Goal: Task Accomplishment & Management: Use online tool/utility

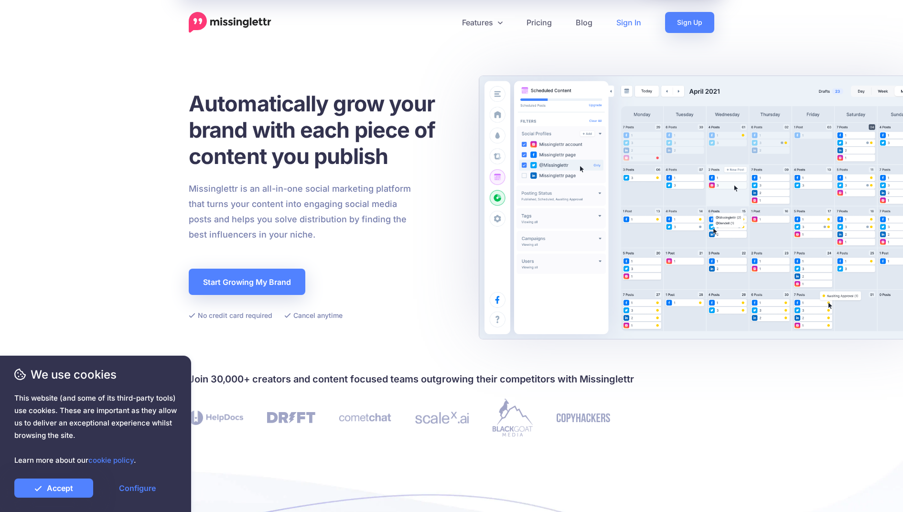
click at [632, 23] on link "Sign In" at bounding box center [628, 22] width 49 height 21
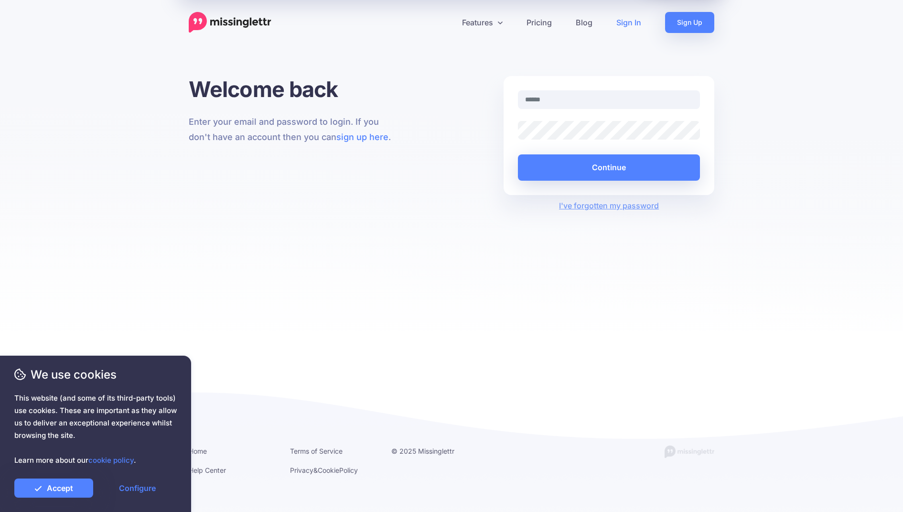
click at [0, 511] on com-1password-button at bounding box center [0, 512] width 0 height 0
type input "**********"
click at [613, 173] on button "Continue" at bounding box center [609, 167] width 182 height 26
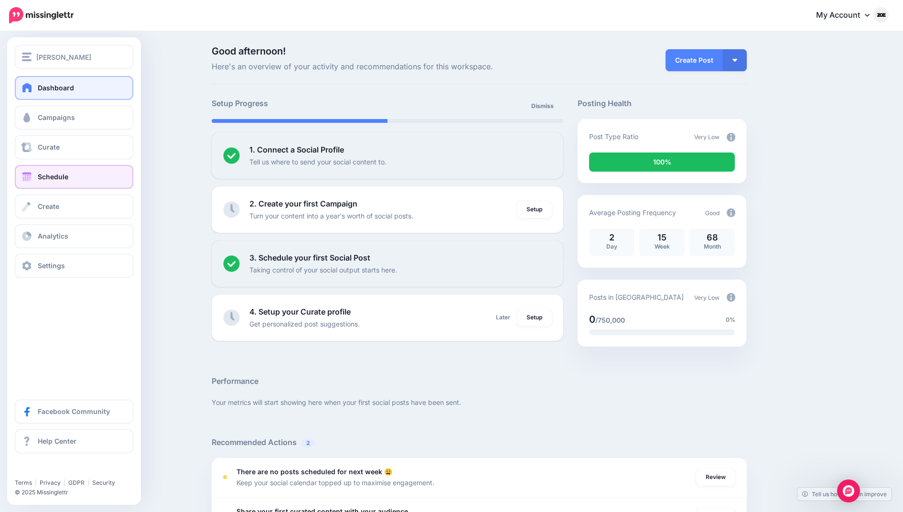
click at [50, 170] on link "Schedule" at bounding box center [74, 177] width 118 height 24
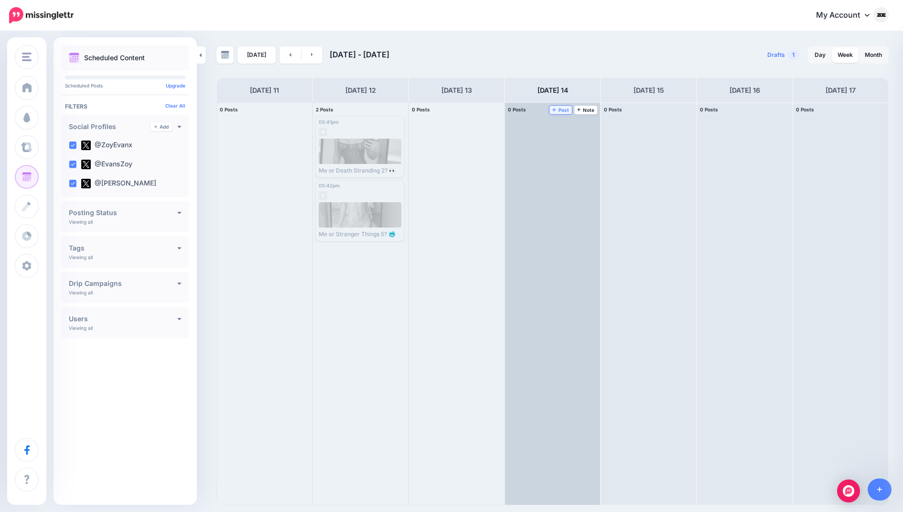
click at [567, 107] on span "Post" at bounding box center [560, 109] width 17 height 5
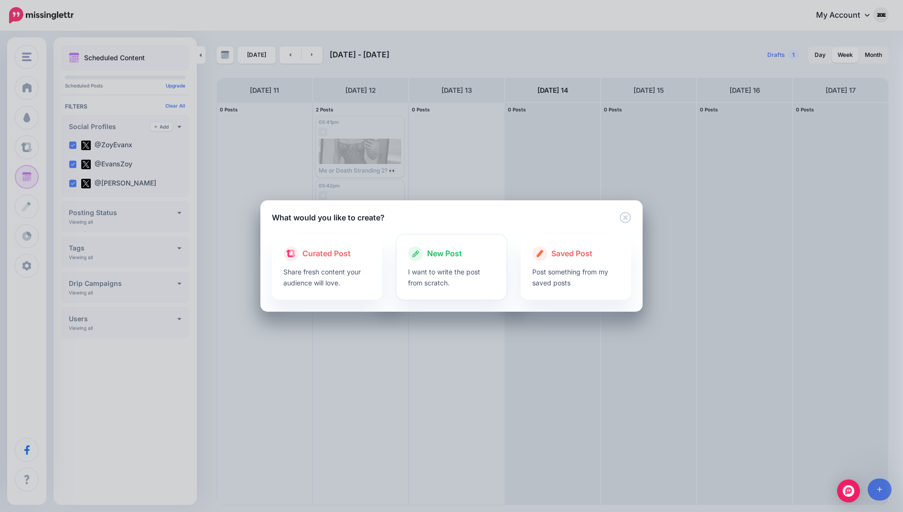
click at [482, 280] on p "I want to write the post from scratch." at bounding box center [451, 277] width 87 height 22
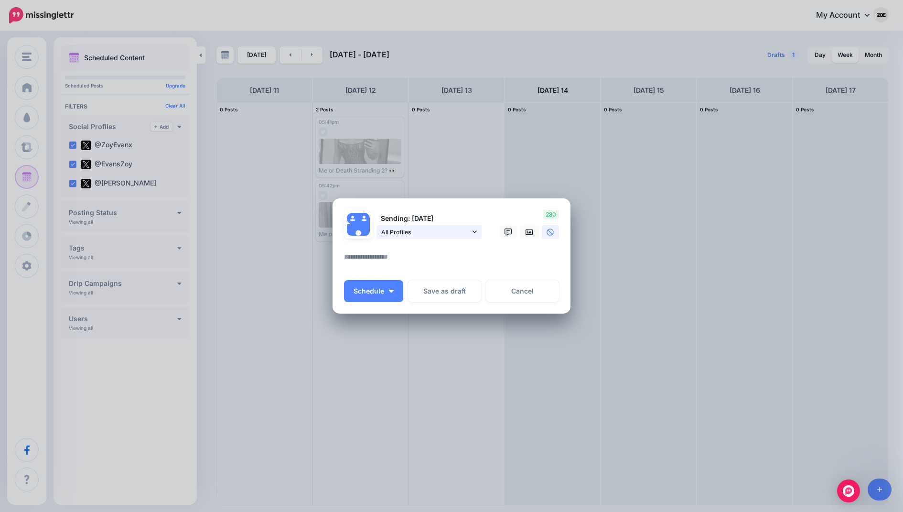
click at [453, 230] on span "All Profiles" at bounding box center [425, 232] width 89 height 10
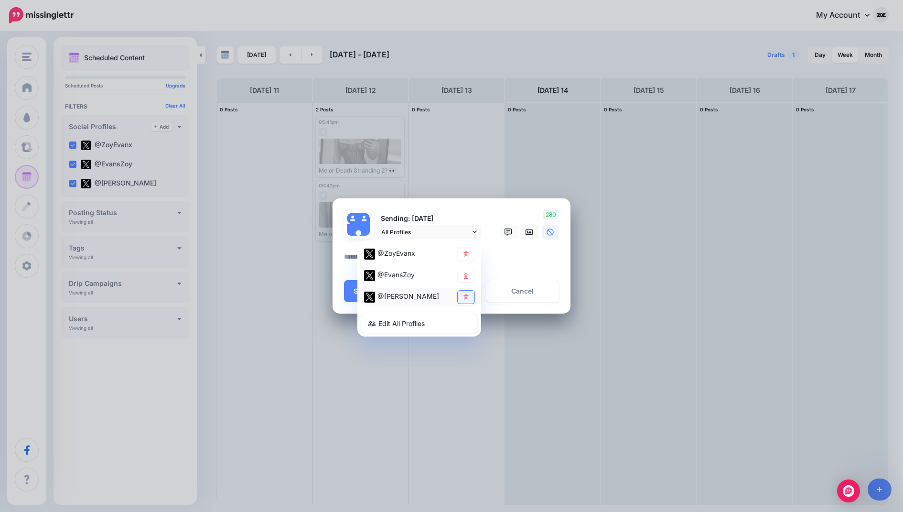
click at [471, 299] on link at bounding box center [466, 296] width 17 height 13
click at [468, 278] on icon at bounding box center [465, 275] width 5 height 6
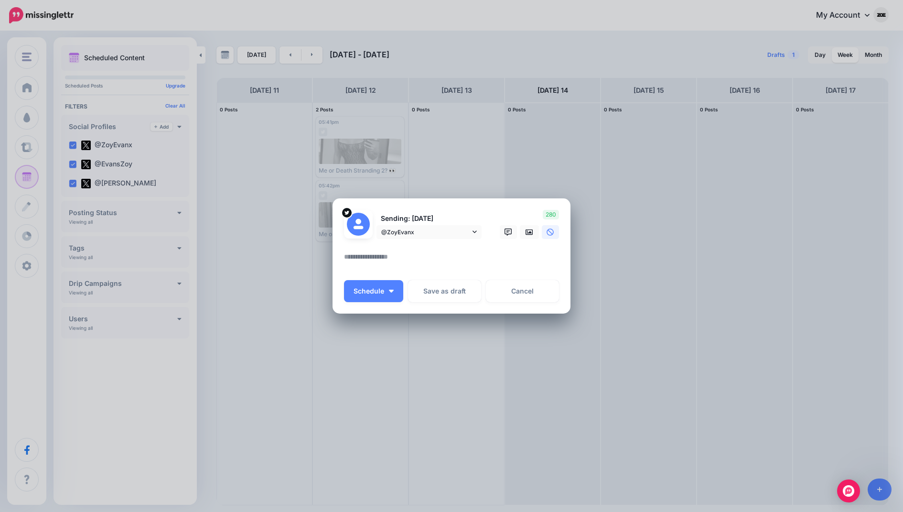
click at [400, 256] on textarea at bounding box center [454, 260] width 220 height 19
paste textarea "**********"
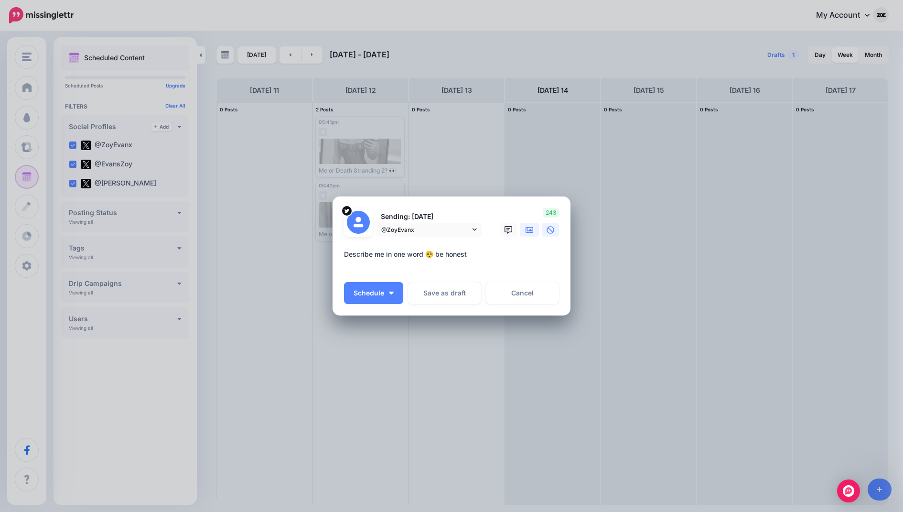
type textarea "**********"
click at [528, 227] on icon at bounding box center [530, 230] width 8 height 6
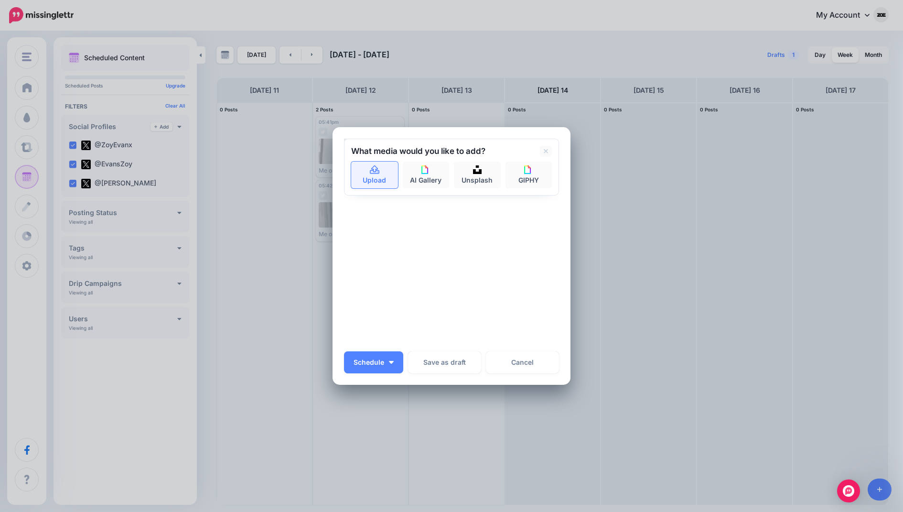
click at [387, 179] on link "Upload" at bounding box center [374, 174] width 47 height 27
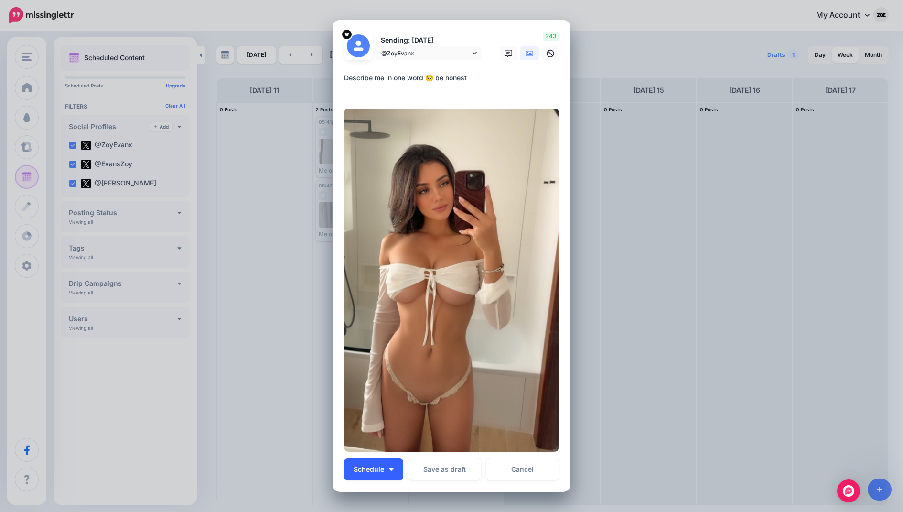
click at [388, 473] on button "Schedule" at bounding box center [373, 469] width 59 height 22
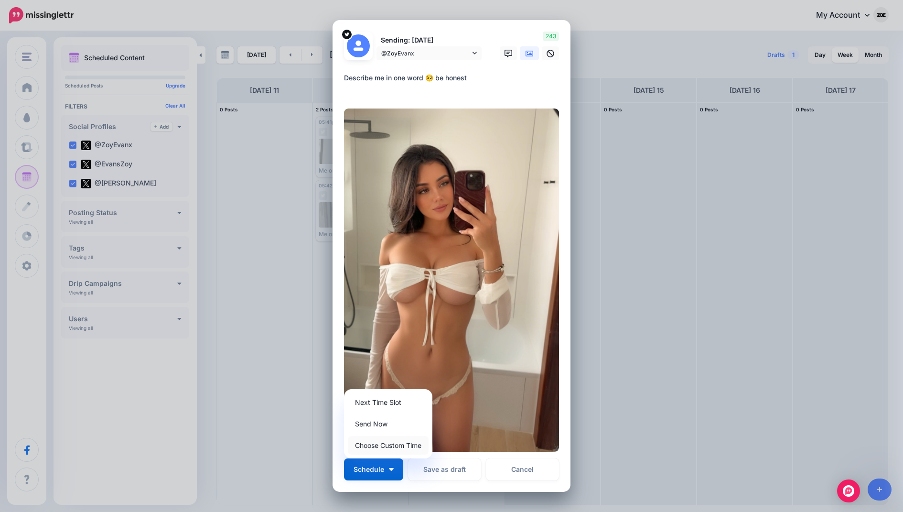
click at [408, 443] on link "Choose Custom Time" at bounding box center [388, 445] width 81 height 19
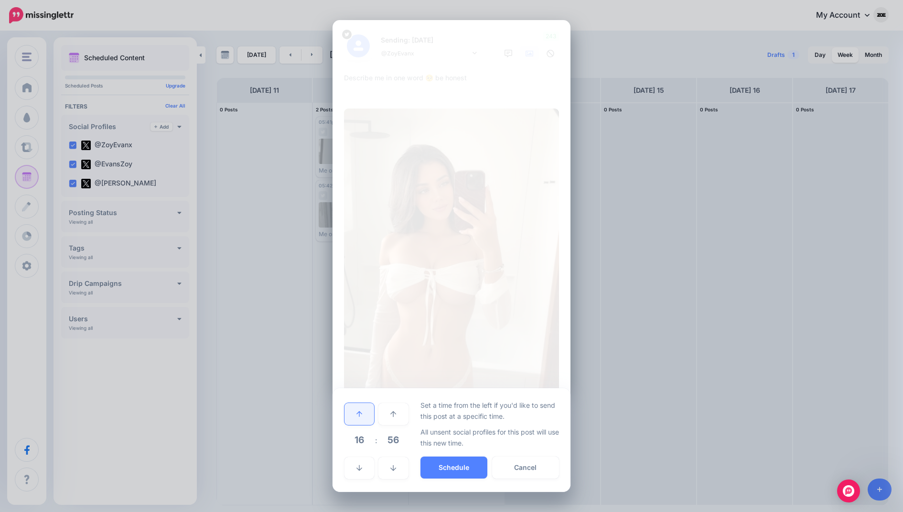
click at [368, 418] on link at bounding box center [359, 414] width 30 height 22
click at [457, 464] on button "Schedule" at bounding box center [453, 467] width 67 height 22
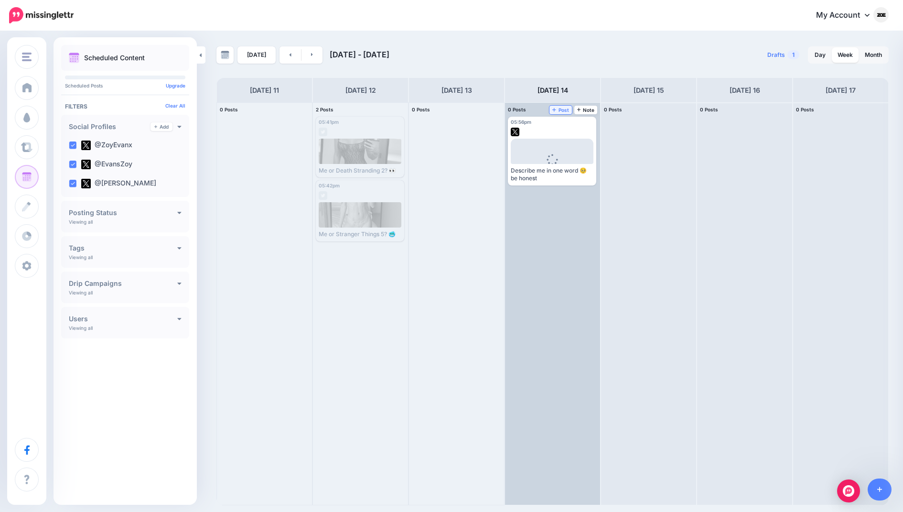
click at [566, 112] on span "Post" at bounding box center [560, 109] width 17 height 5
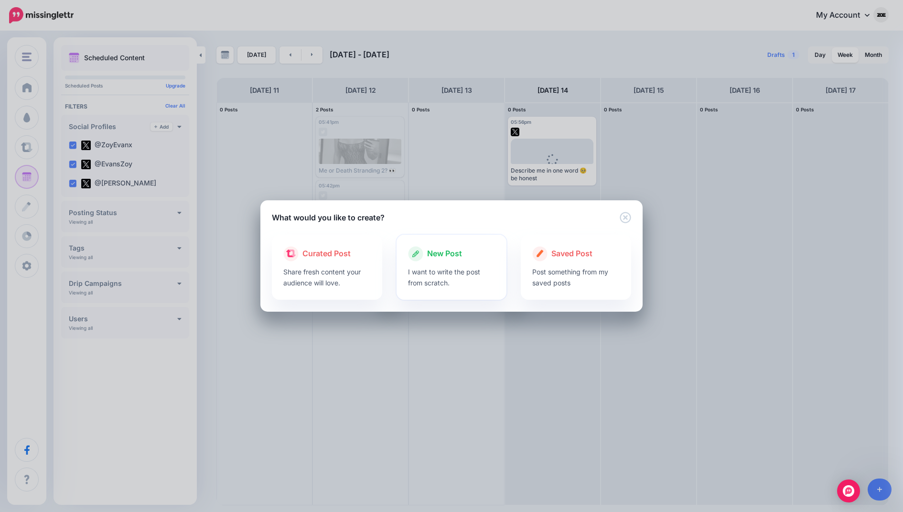
click at [444, 256] on span "New Post" at bounding box center [444, 253] width 35 height 12
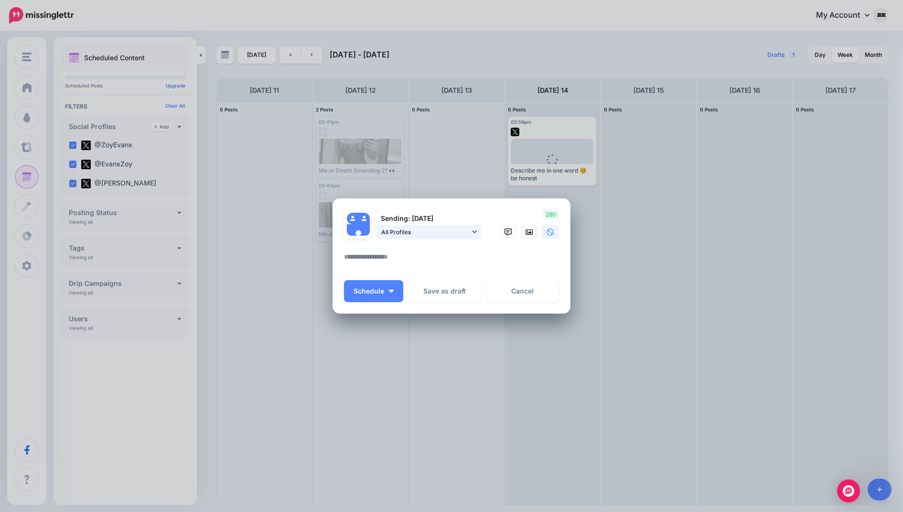
click at [470, 233] on span "All Profiles" at bounding box center [425, 232] width 89 height 10
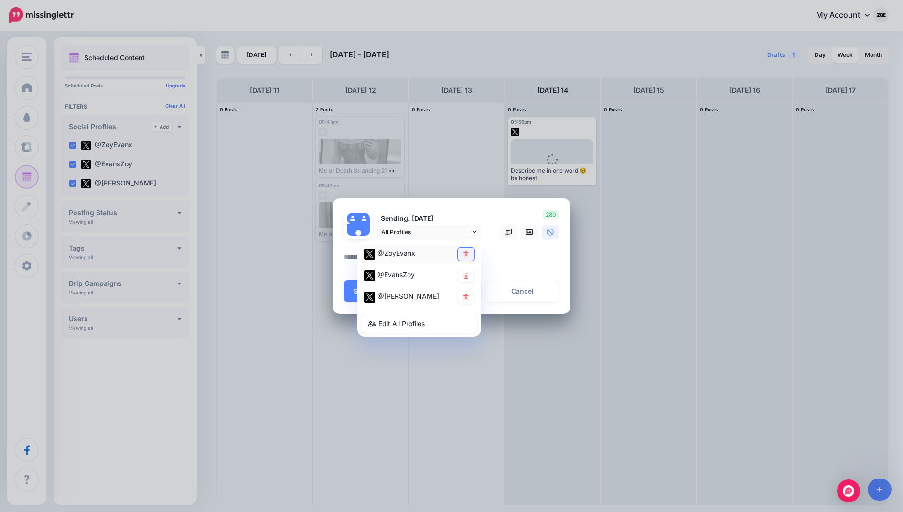
click at [464, 250] on link at bounding box center [466, 253] width 17 height 13
click at [466, 300] on icon at bounding box center [465, 297] width 5 height 6
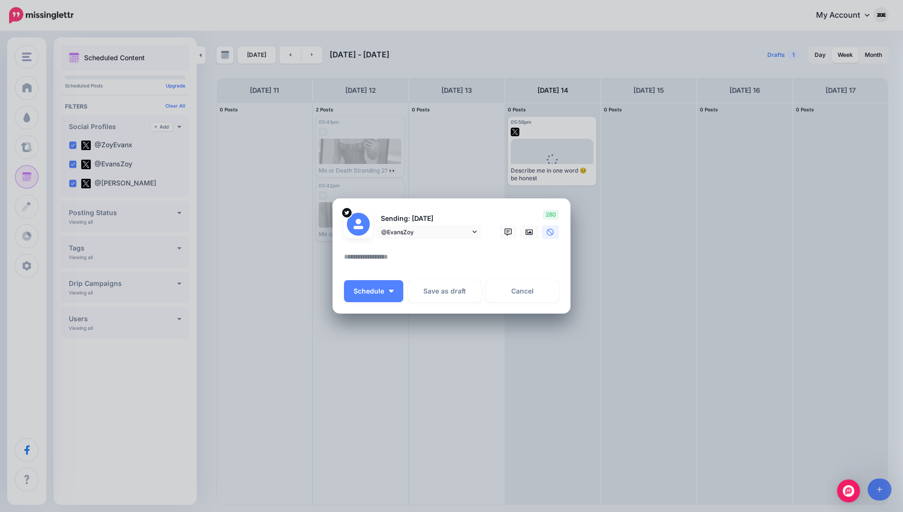
click at [379, 250] on div at bounding box center [451, 245] width 215 height 12
click at [376, 260] on textarea at bounding box center [454, 260] width 220 height 19
paste textarea "**********"
type textarea "**********"
click at [528, 237] on link at bounding box center [529, 232] width 19 height 14
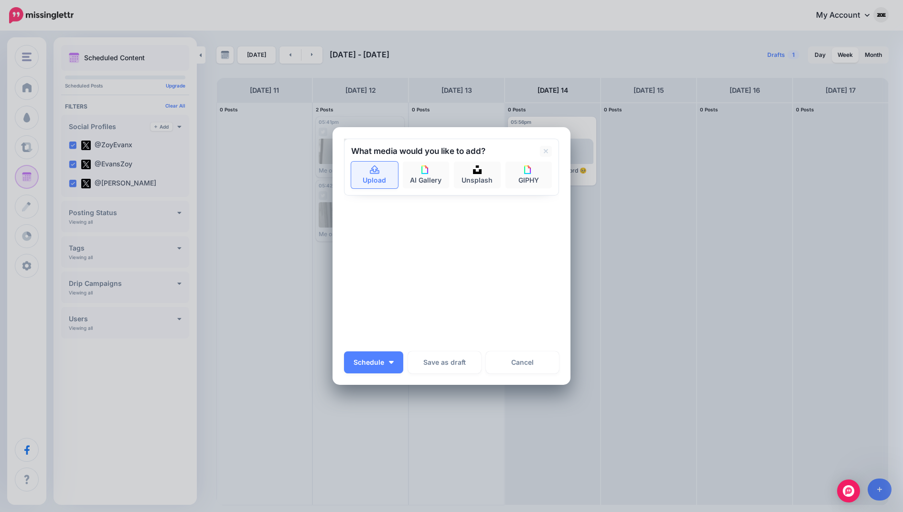
click at [374, 175] on link "Upload" at bounding box center [374, 174] width 47 height 27
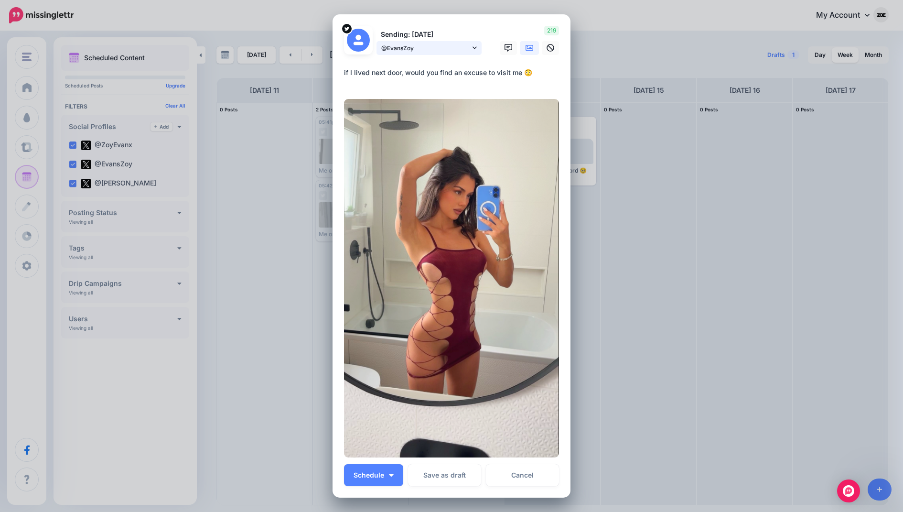
click at [470, 45] on link "@EvansZoy" at bounding box center [428, 48] width 105 height 14
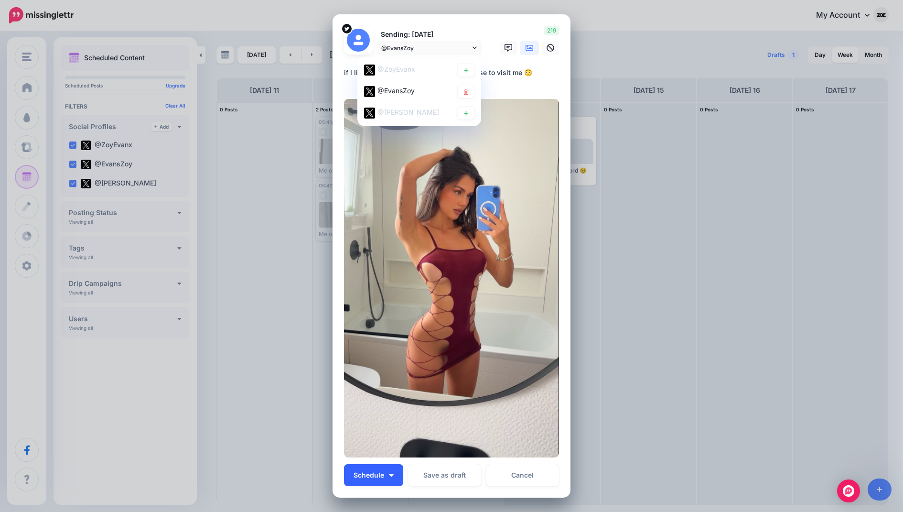
click at [380, 483] on button "Schedule" at bounding box center [373, 475] width 59 height 22
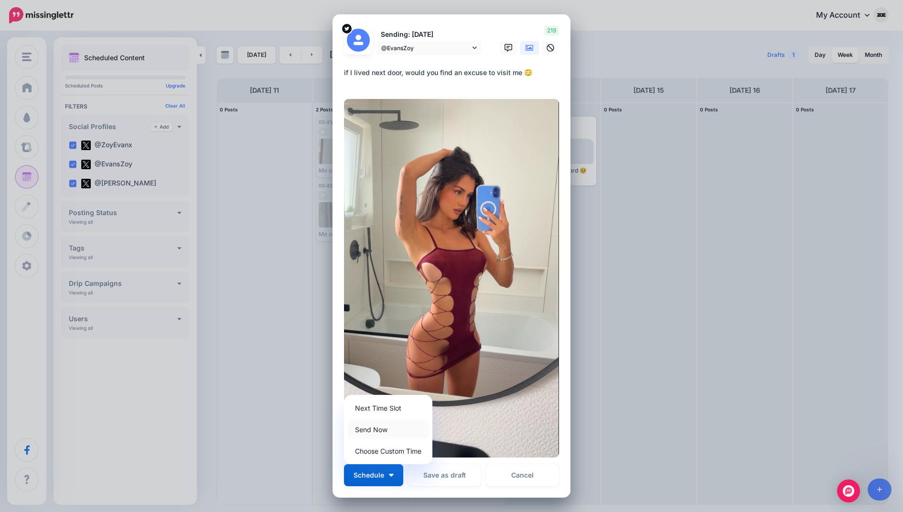
click at [390, 427] on link "Send Now" at bounding box center [388, 429] width 81 height 19
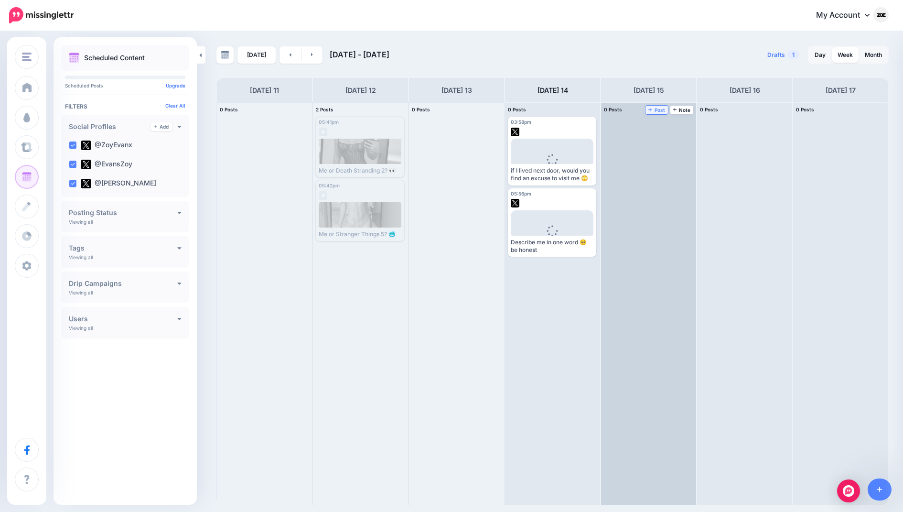
click at [656, 112] on link "Post" at bounding box center [656, 110] width 22 height 9
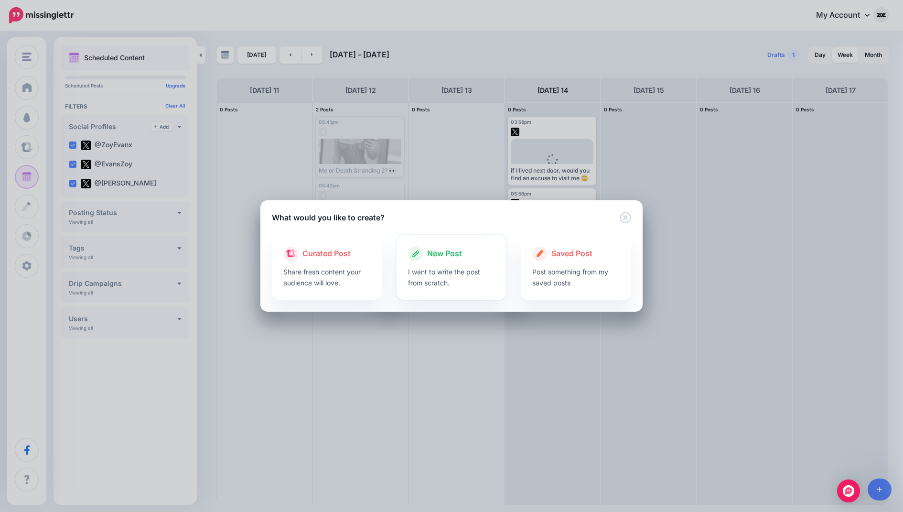
click at [447, 254] on span "New Post" at bounding box center [444, 253] width 35 height 12
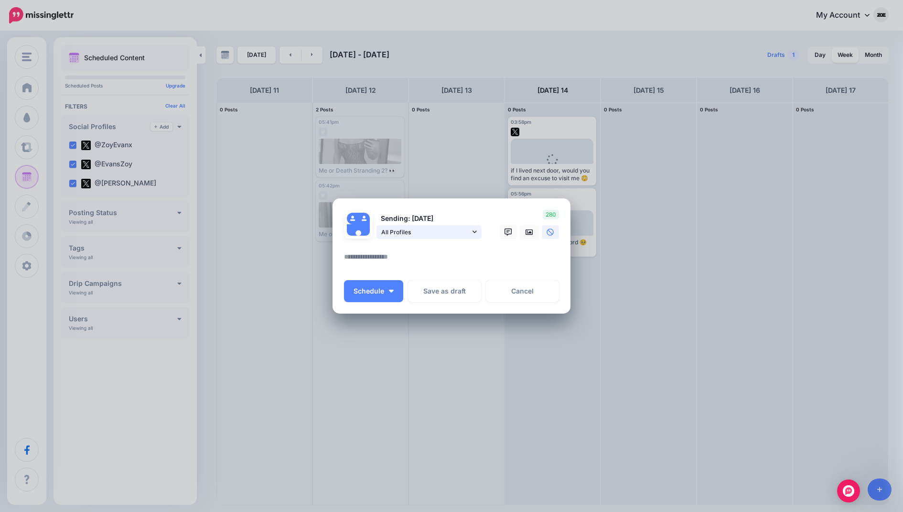
click at [470, 229] on link "All Profiles" at bounding box center [428, 232] width 105 height 14
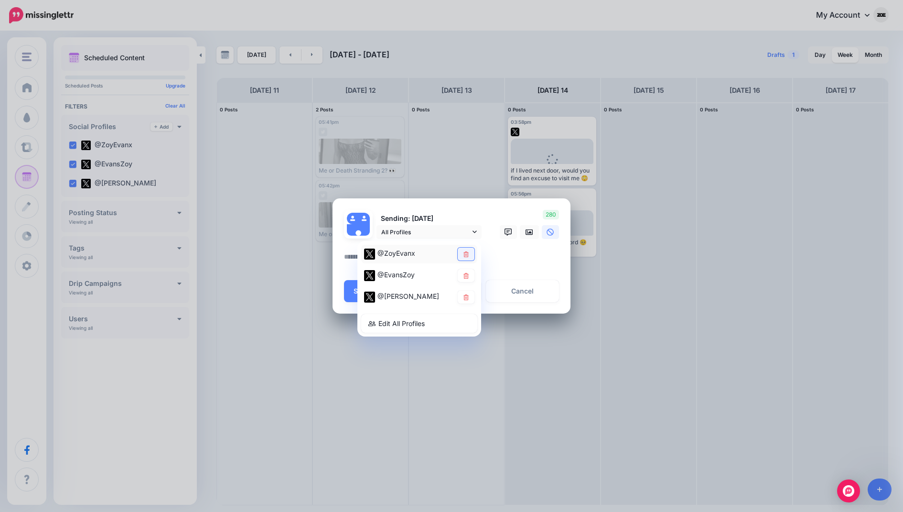
click at [464, 252] on icon at bounding box center [465, 254] width 5 height 6
click at [471, 302] on link at bounding box center [466, 296] width 17 height 13
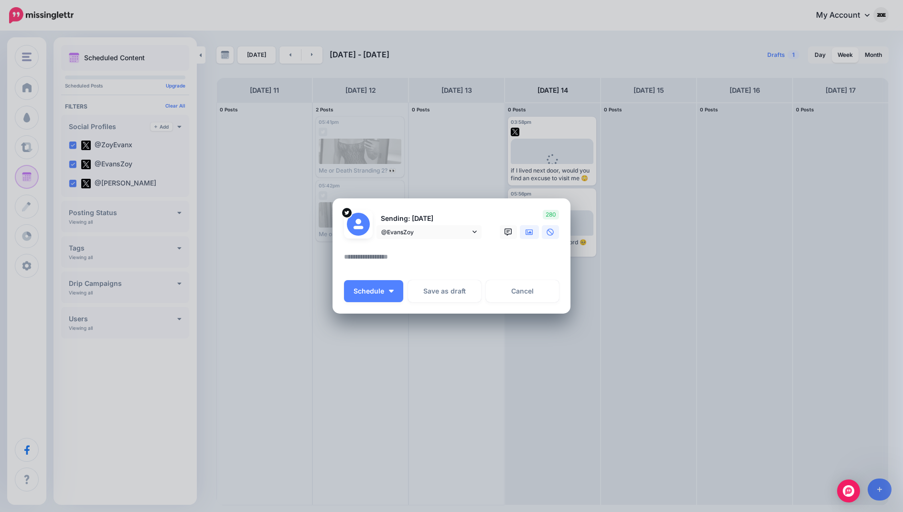
click at [526, 233] on icon at bounding box center [530, 232] width 8 height 6
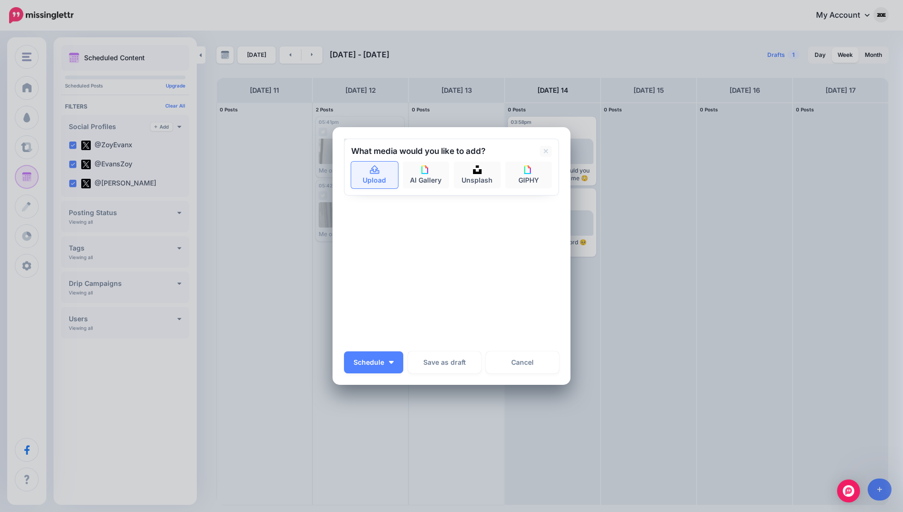
click at [386, 171] on link "Upload" at bounding box center [374, 174] width 47 height 27
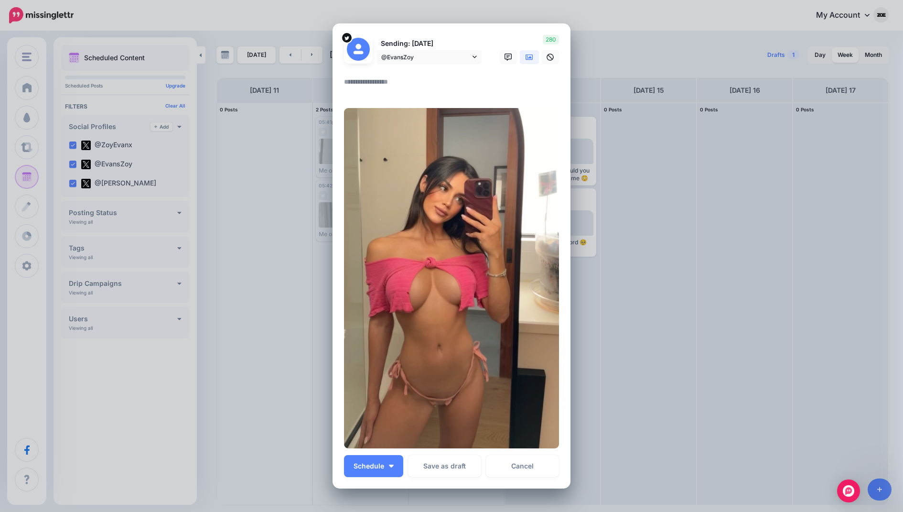
click at [407, 80] on textarea at bounding box center [454, 85] width 220 height 19
paste textarea "**********"
type textarea "**********"
click at [382, 460] on button "Schedule" at bounding box center [373, 466] width 59 height 22
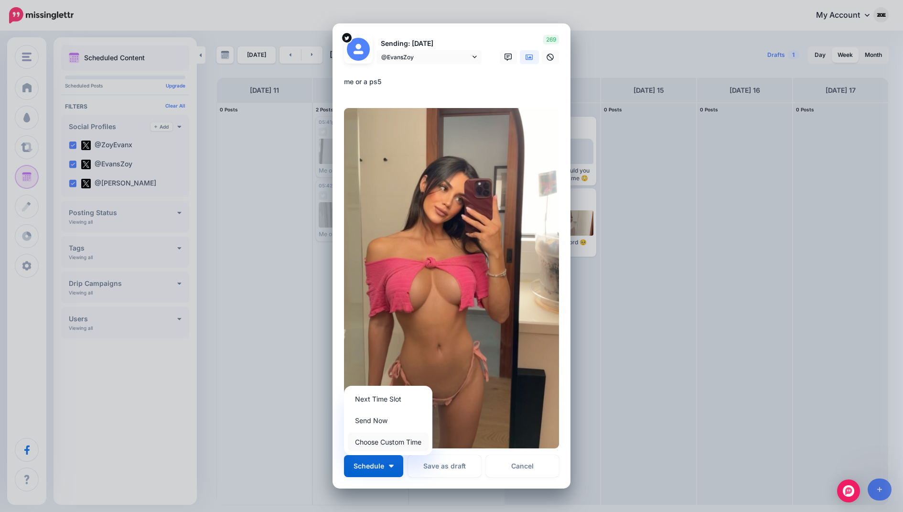
click at [405, 439] on link "Choose Custom Time" at bounding box center [388, 441] width 81 height 19
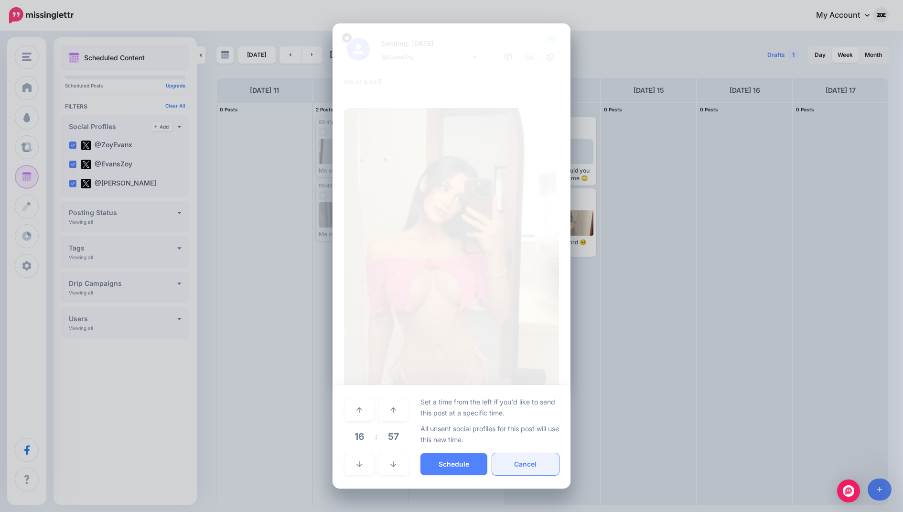
click at [509, 469] on button "Cancel" at bounding box center [525, 464] width 67 height 22
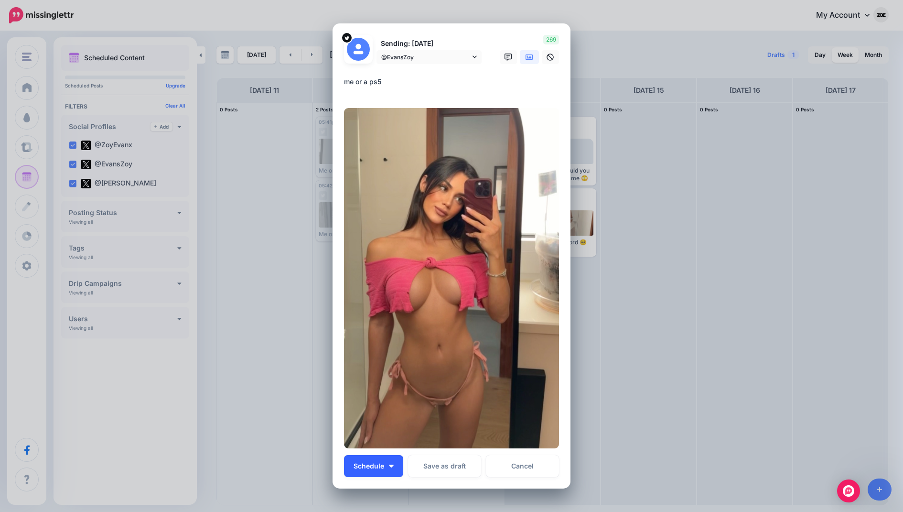
click at [396, 459] on button "Schedule" at bounding box center [373, 466] width 59 height 22
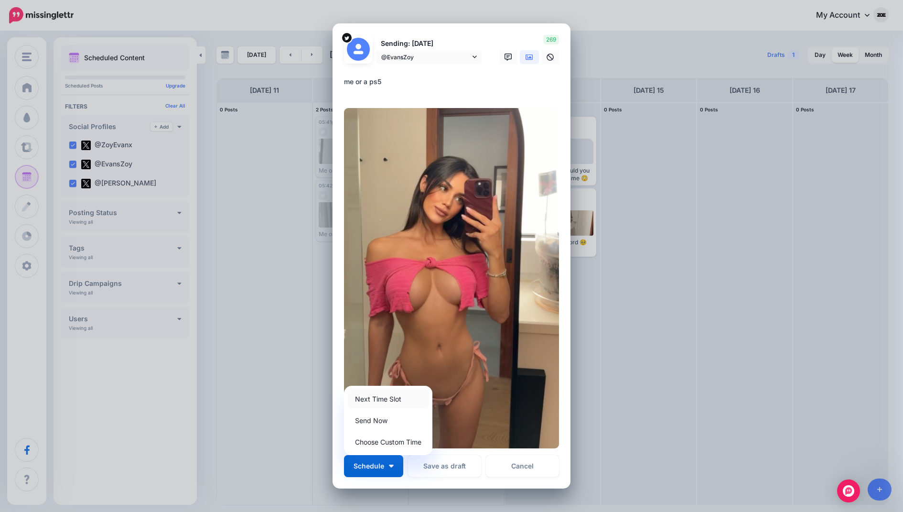
click at [405, 395] on link "Next Time Slot" at bounding box center [388, 398] width 81 height 19
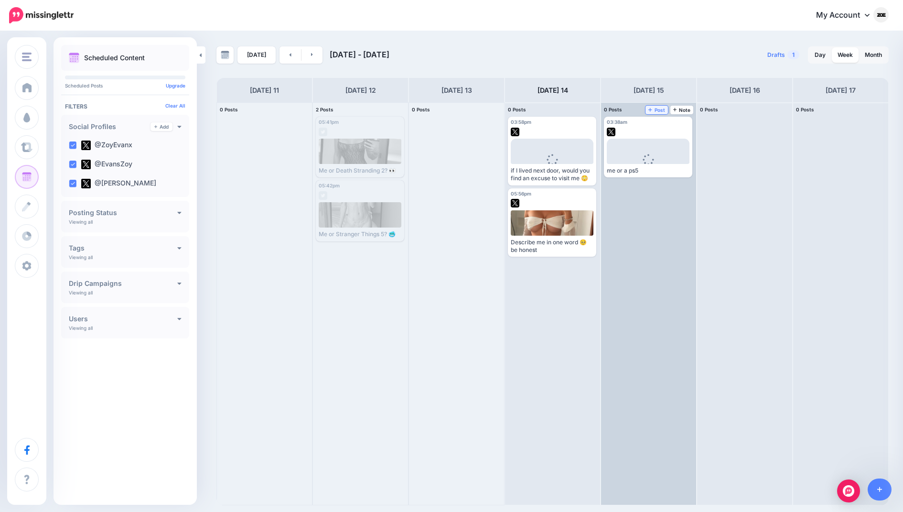
click at [664, 111] on span "Post" at bounding box center [656, 109] width 17 height 5
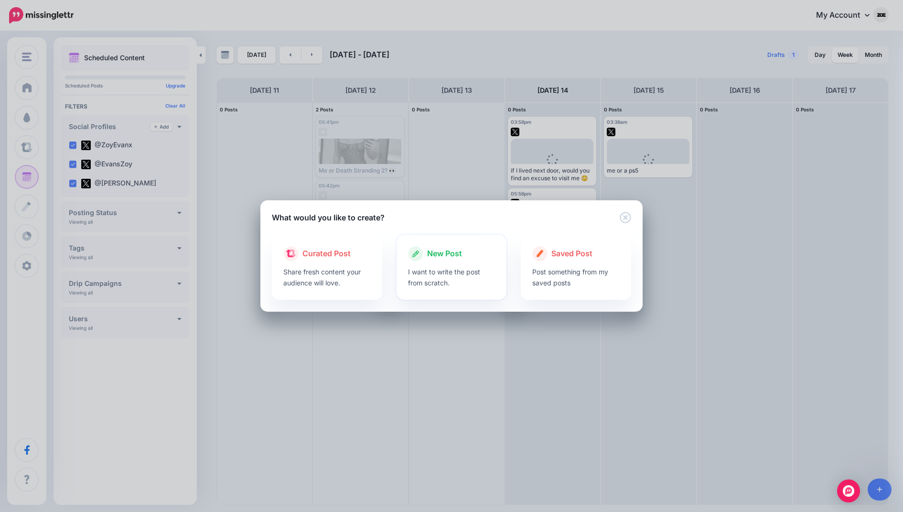
click at [469, 265] on div at bounding box center [451, 263] width 87 height 5
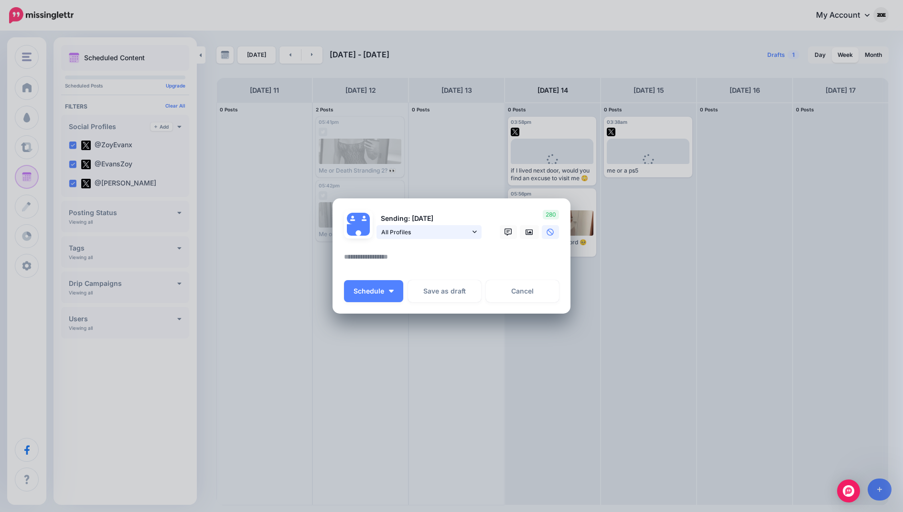
click at [449, 236] on span "All Profiles" at bounding box center [425, 232] width 89 height 10
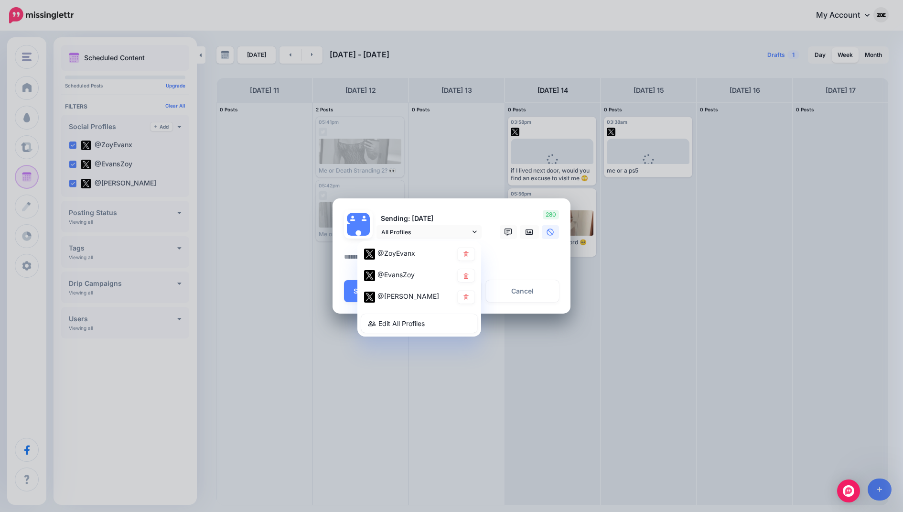
click at [631, 222] on div "Create Post Loading Sending: 15th Aug All Profiles" at bounding box center [451, 256] width 903 height 512
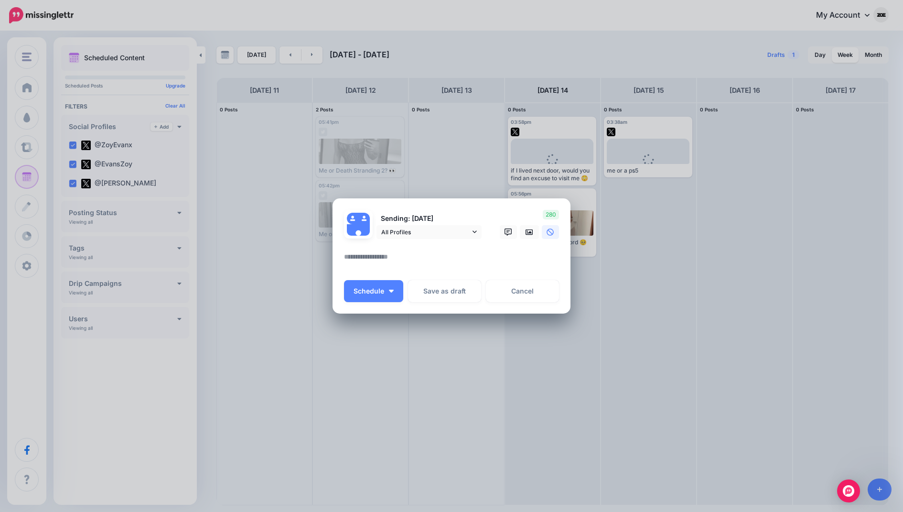
click at [652, 159] on div "Create Post Loading Sending: 15th Aug All Profiles" at bounding box center [451, 256] width 903 height 512
click at [648, 149] on div "Create Post Loading Sending: 15th Aug All Profiles" at bounding box center [451, 256] width 903 height 512
click at [612, 307] on div "Create Post Loading Sending: 15th Aug All Profiles" at bounding box center [451, 256] width 903 height 512
click at [542, 302] on div "Loading Sending: 15th Aug All Profiles" at bounding box center [452, 255] width 238 height 115
click at [542, 297] on link "Cancel" at bounding box center [522, 291] width 73 height 22
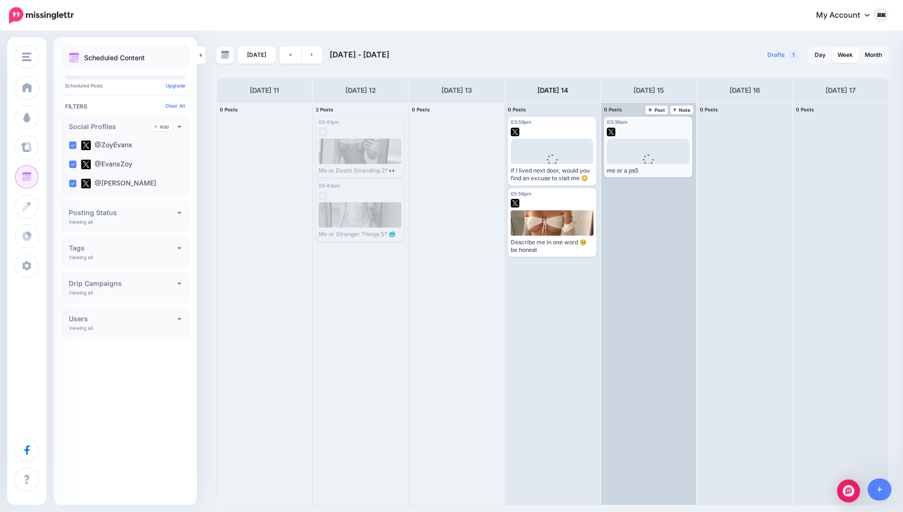
click at [643, 119] on div "03:38am Fri, August 15, 2025 03:38am" at bounding box center [633, 122] width 52 height 6
click at [647, 124] on div "03:38am Fri, August 15, 2025 03:38am" at bounding box center [633, 122] width 52 height 6
click at [666, 137] on div "03:38am Fri, August 15, 2025 03:38am Loading me or a ps5 Edit Manage Dates Assi…" at bounding box center [648, 147] width 88 height 61
click at [648, 164] on link "Edit" at bounding box center [634, 168] width 54 height 12
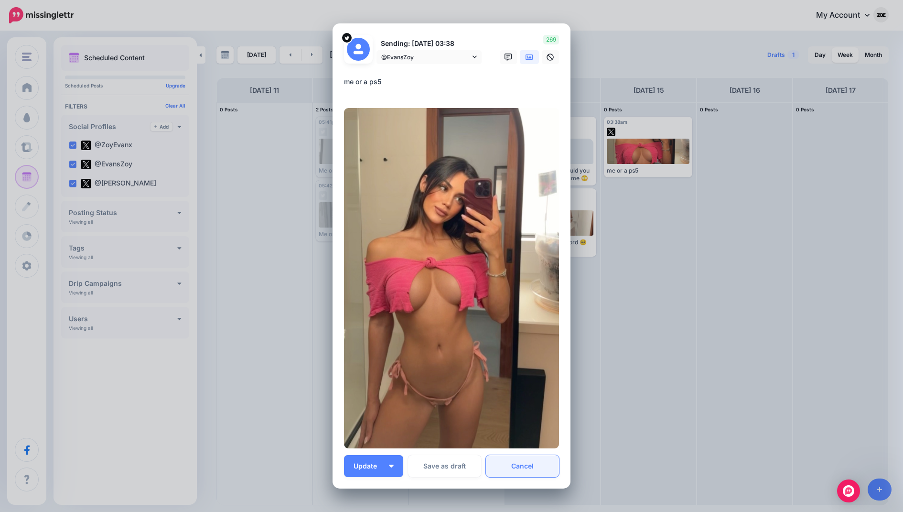
click at [511, 463] on link "Cancel" at bounding box center [522, 466] width 73 height 22
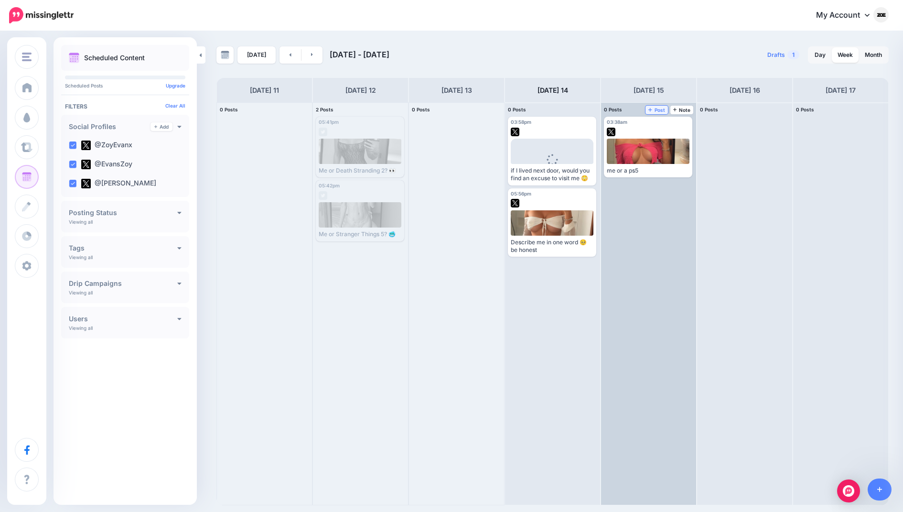
click at [651, 107] on icon at bounding box center [650, 109] width 4 height 5
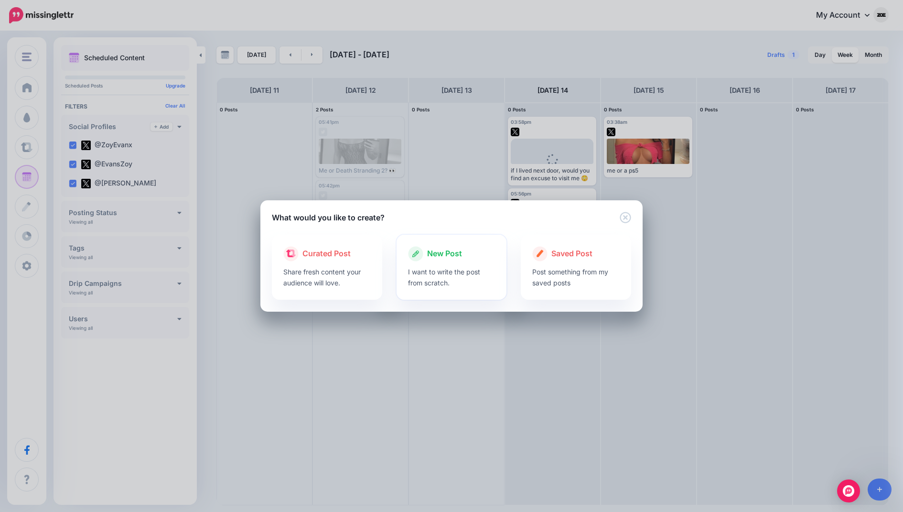
click at [417, 275] on p "I want to write the post from scratch." at bounding box center [451, 277] width 87 height 22
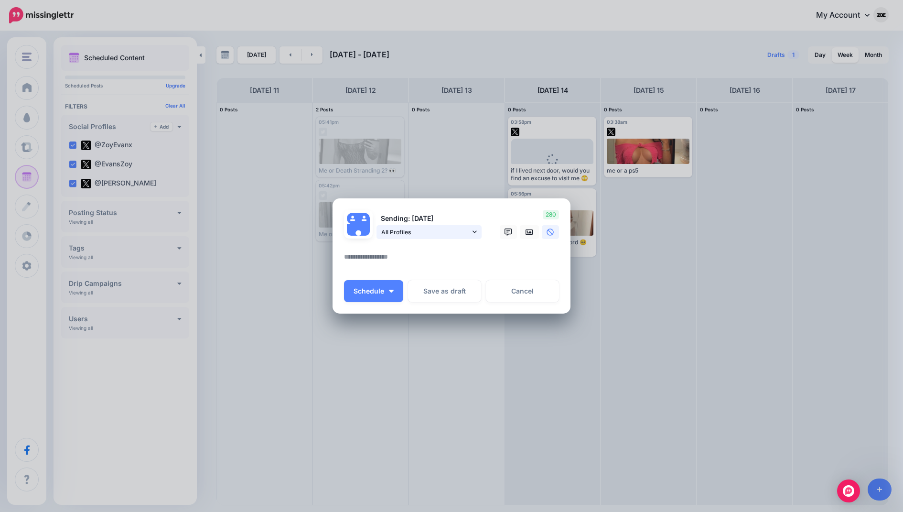
click at [411, 232] on span "All Profiles" at bounding box center [425, 232] width 89 height 10
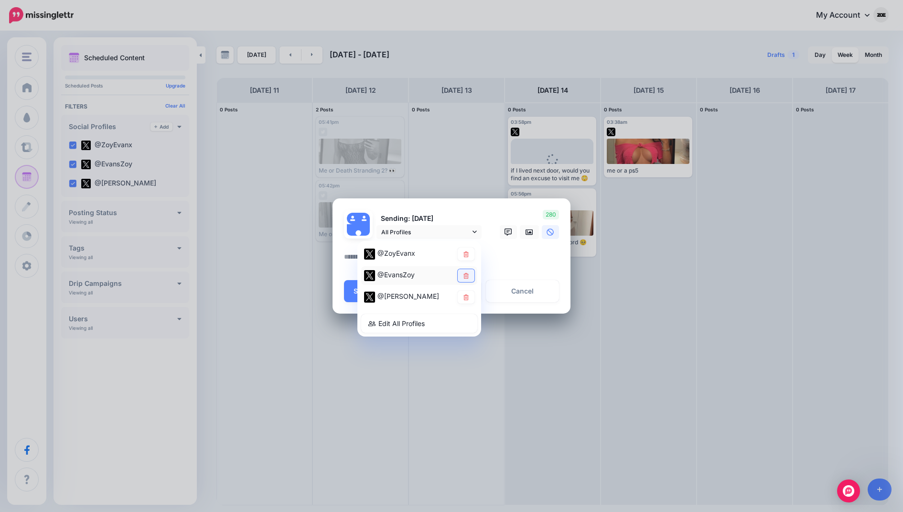
click at [467, 269] on link at bounding box center [466, 275] width 17 height 13
click at [466, 293] on link at bounding box center [466, 296] width 17 height 13
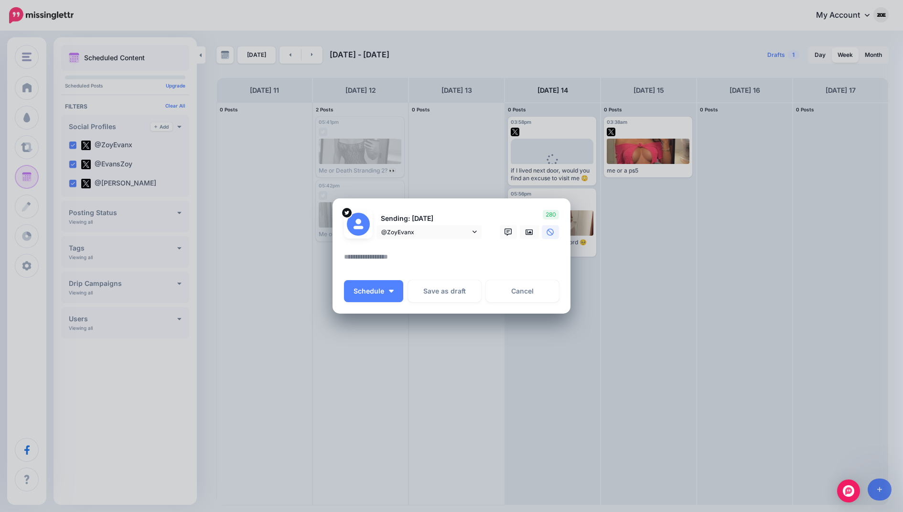
click at [406, 253] on textarea at bounding box center [454, 260] width 220 height 19
paste textarea "**********"
type textarea "**********"
click at [527, 235] on icon at bounding box center [530, 232] width 8 height 8
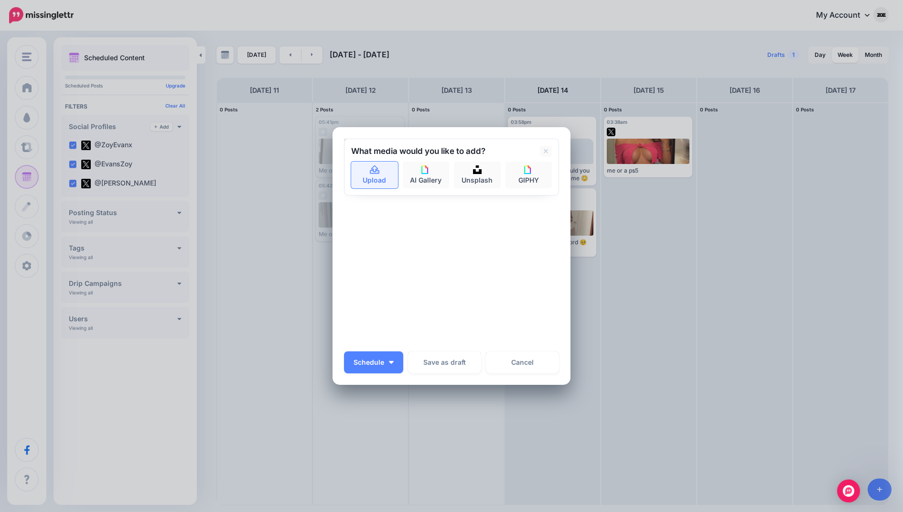
click at [381, 176] on link "Upload" at bounding box center [374, 174] width 47 height 27
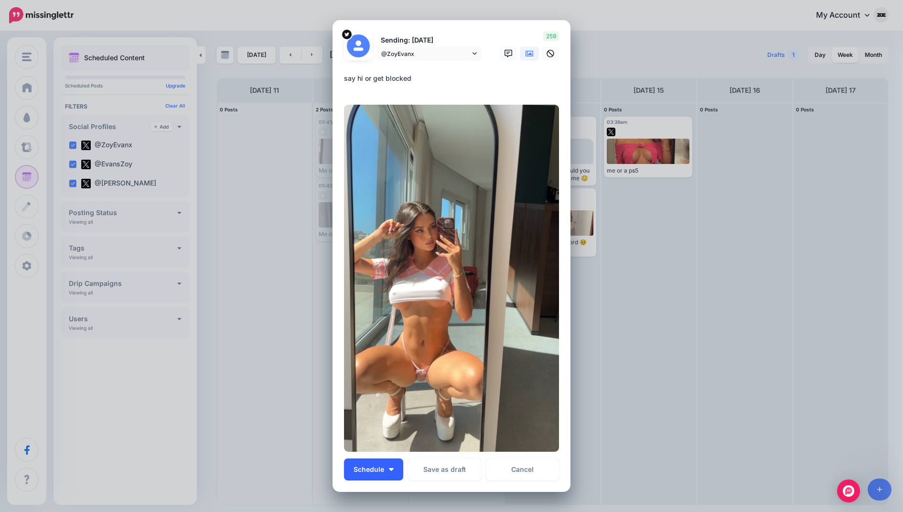
click at [395, 469] on button "Schedule" at bounding box center [373, 469] width 59 height 22
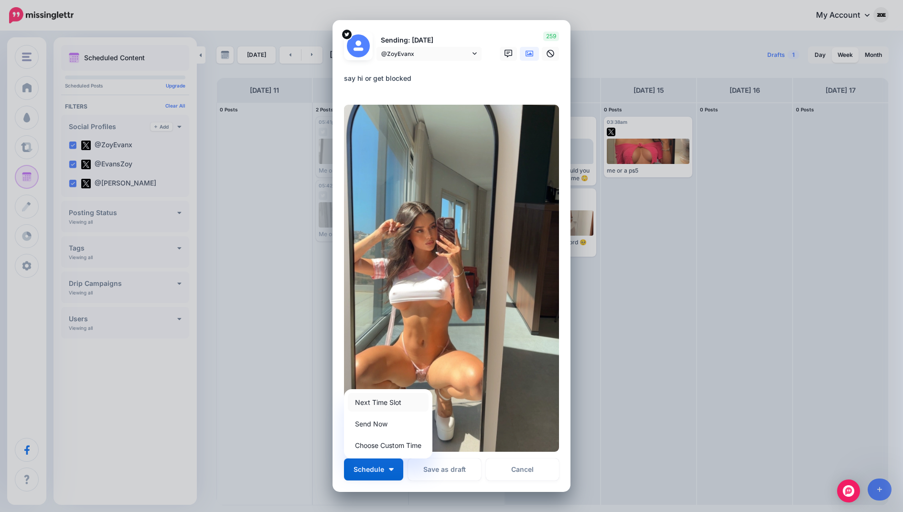
click at [403, 406] on link "Next Time Slot" at bounding box center [388, 402] width 81 height 19
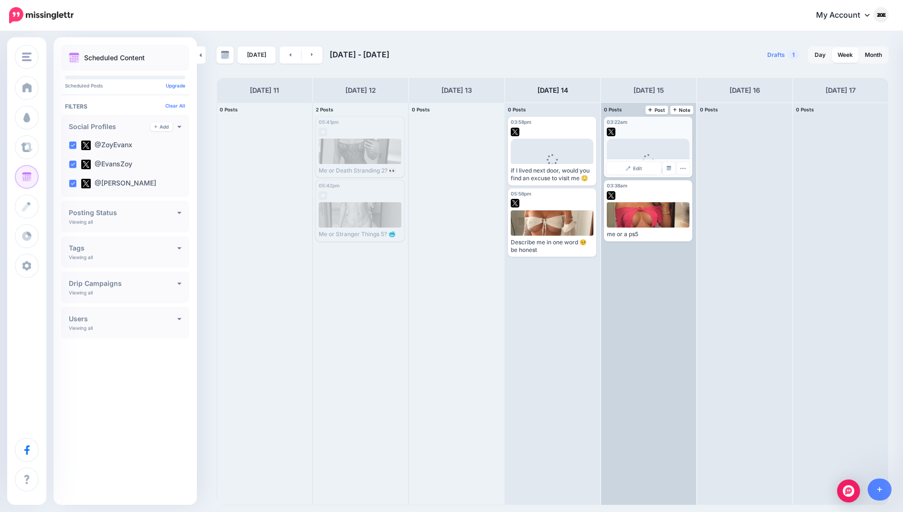
click at [659, 145] on span "Loading" at bounding box center [648, 166] width 83 height 55
click at [646, 166] on link "Edit" at bounding box center [634, 168] width 54 height 12
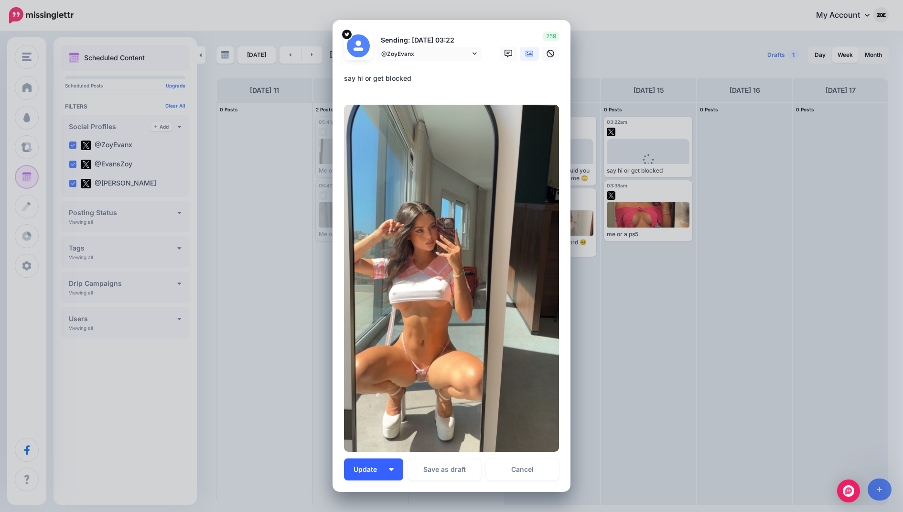
click at [398, 467] on button "Update" at bounding box center [373, 469] width 59 height 22
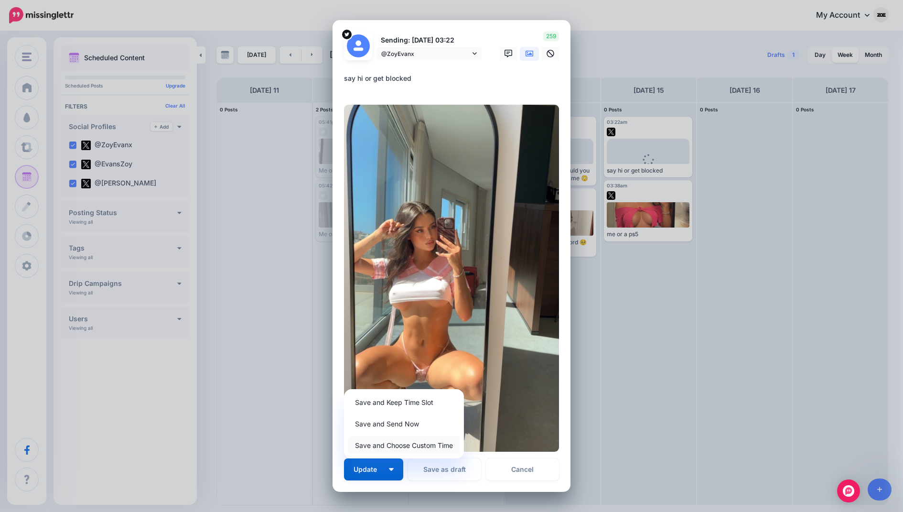
click at [398, 444] on link "Save and Choose Custom Time" at bounding box center [404, 445] width 112 height 19
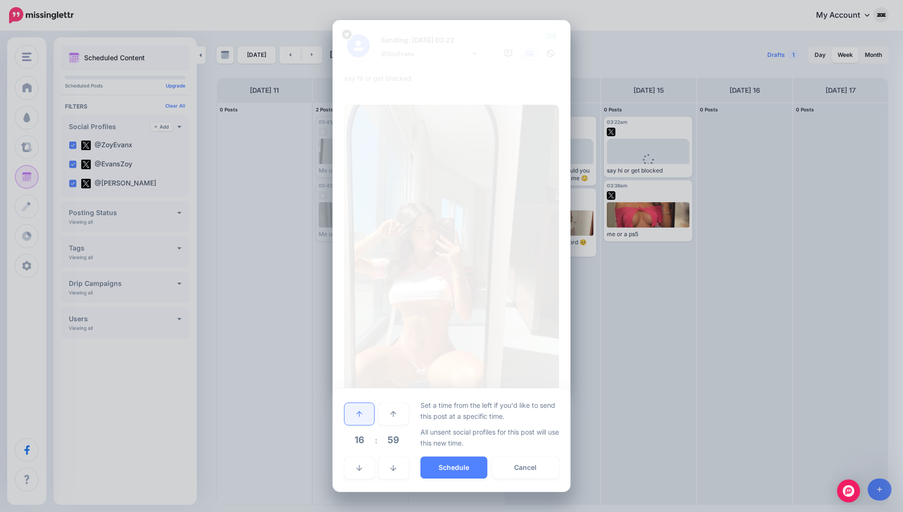
click at [373, 415] on link at bounding box center [359, 414] width 30 height 22
click at [446, 469] on button "Schedule" at bounding box center [453, 467] width 67 height 22
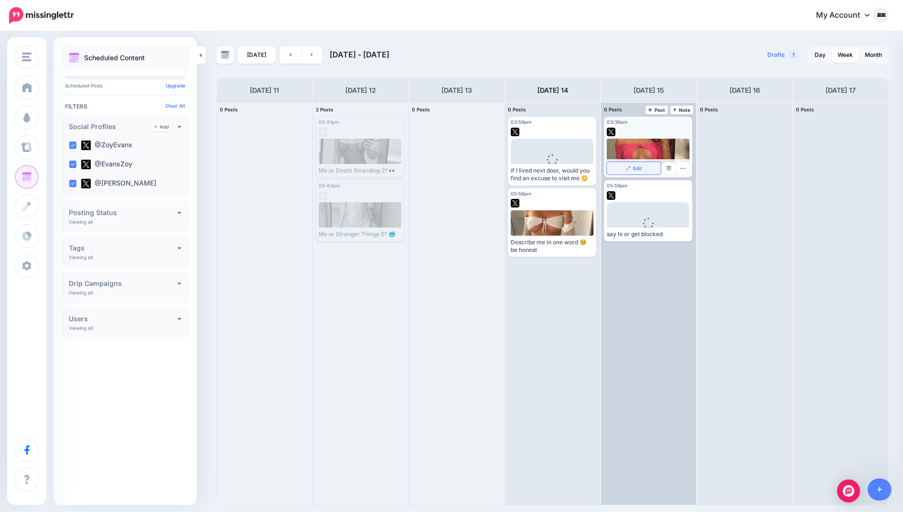
click at [643, 167] on link "Edit" at bounding box center [634, 168] width 54 height 12
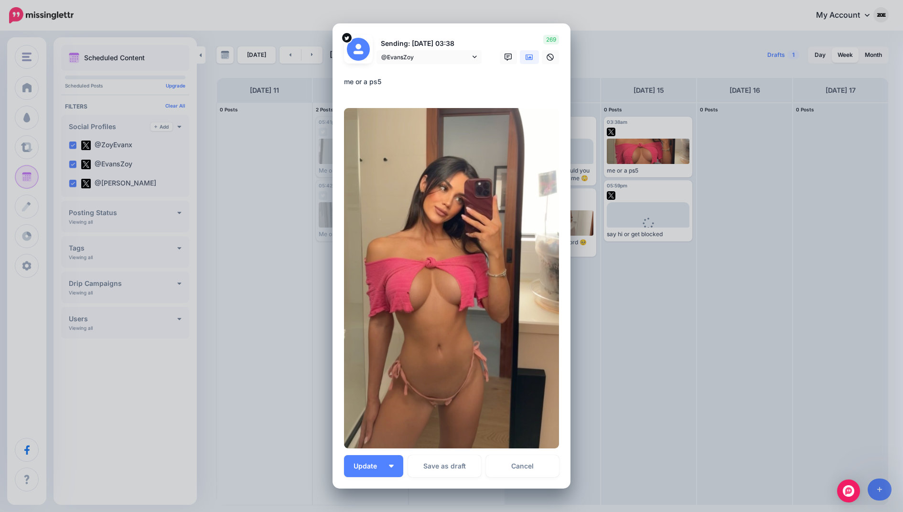
click at [405, 462] on div "Update Save and Keep Time Slot Save and Send Now Save and Choose Custom Time Sa…" at bounding box center [451, 466] width 215 height 22
click at [396, 462] on button "Update" at bounding box center [373, 466] width 59 height 22
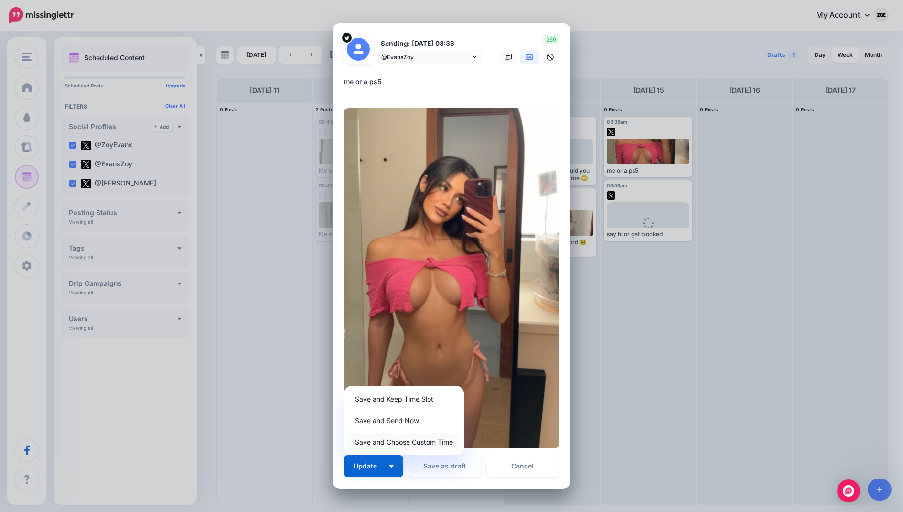
click at [403, 440] on link "Save and Choose Custom Time" at bounding box center [404, 441] width 112 height 19
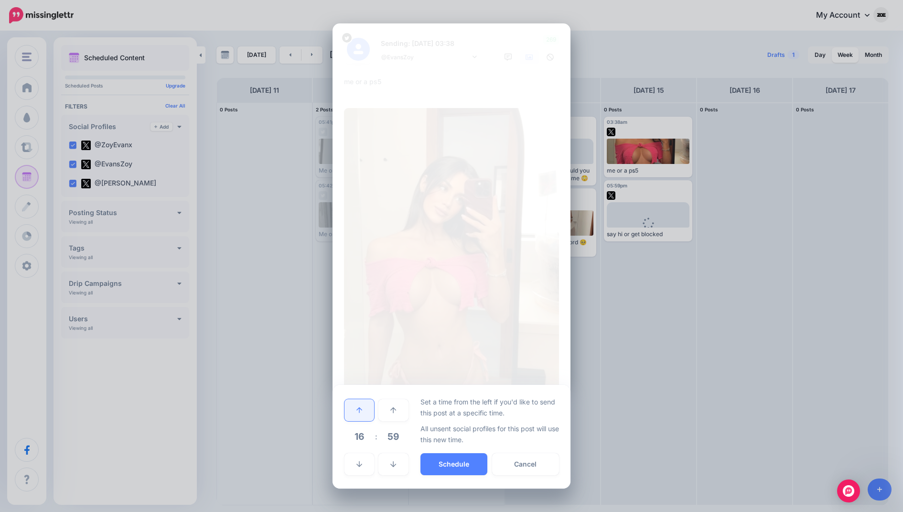
click at [359, 410] on icon at bounding box center [359, 410] width 6 height 7
click at [391, 457] on link at bounding box center [393, 464] width 30 height 22
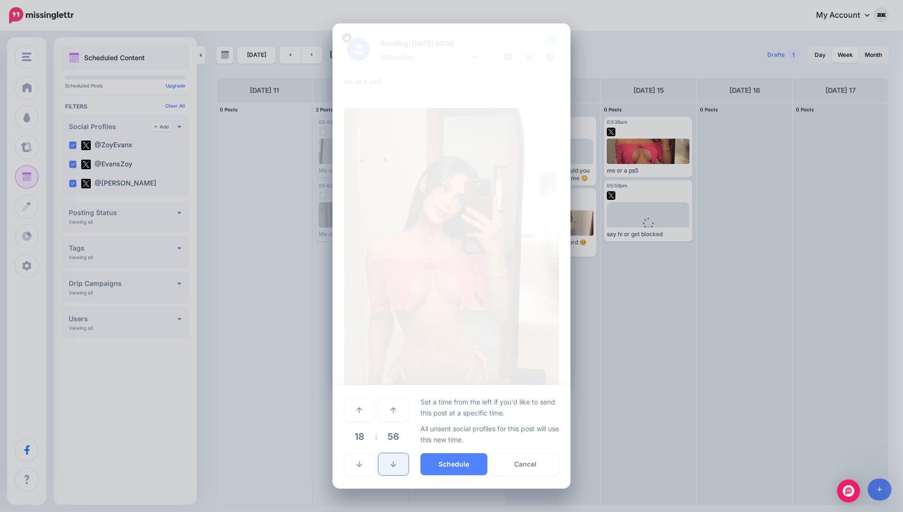
click at [392, 456] on link at bounding box center [393, 464] width 30 height 22
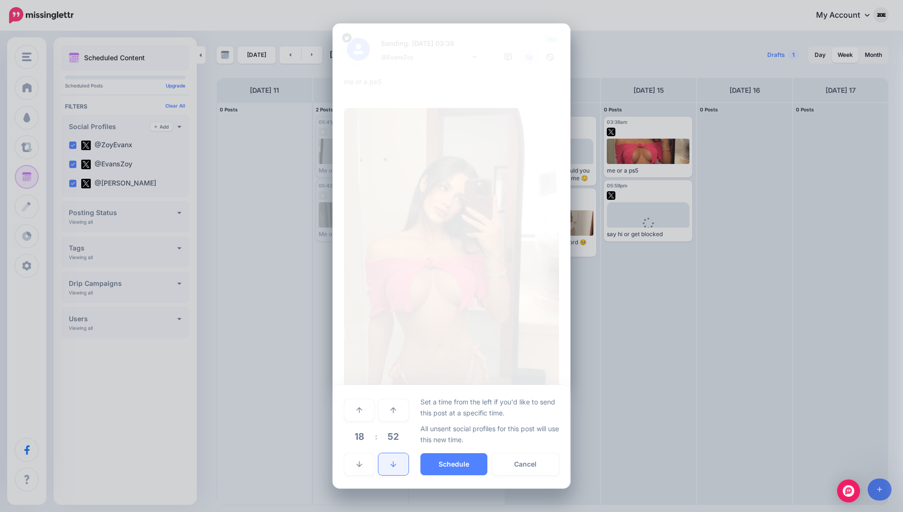
click at [392, 456] on link at bounding box center [393, 464] width 30 height 22
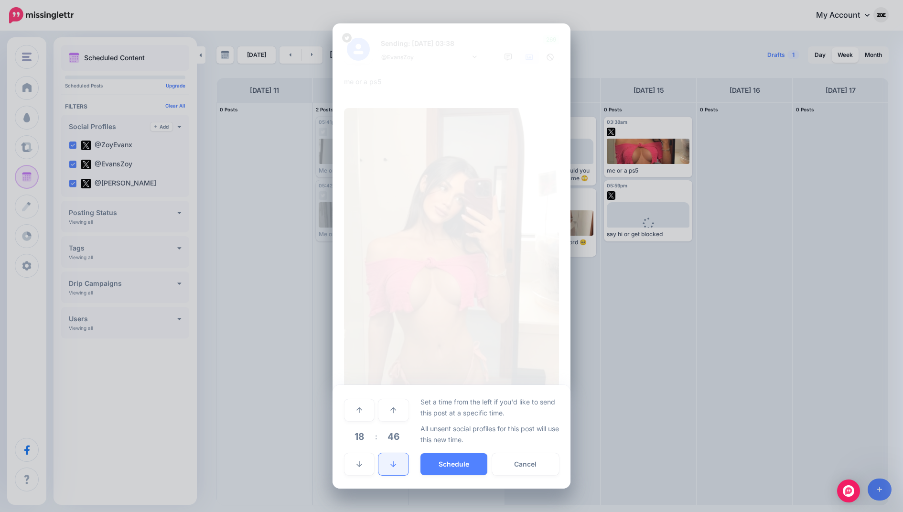
click at [392, 456] on link at bounding box center [393, 464] width 30 height 22
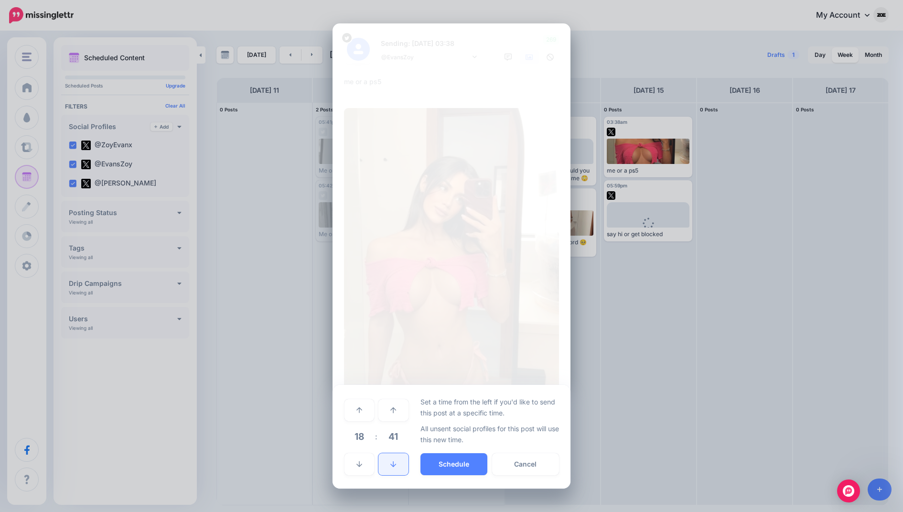
click at [392, 456] on link at bounding box center [393, 464] width 30 height 22
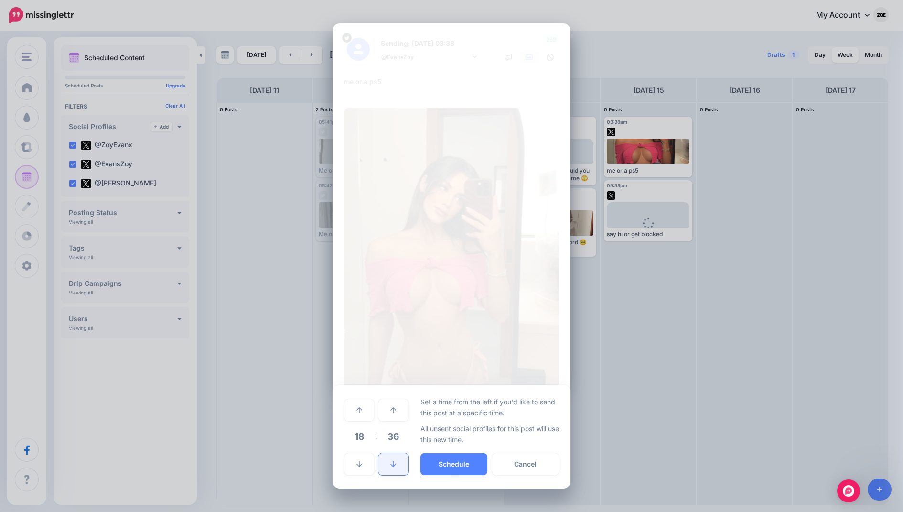
click at [392, 456] on link at bounding box center [393, 464] width 30 height 22
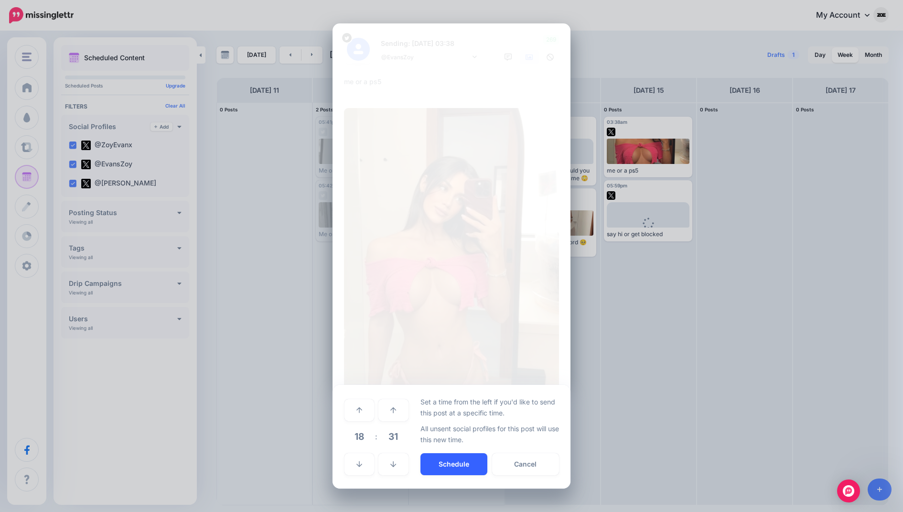
click at [470, 469] on button "Schedule" at bounding box center [453, 464] width 67 height 22
